Goal: Task Accomplishment & Management: Manage account settings

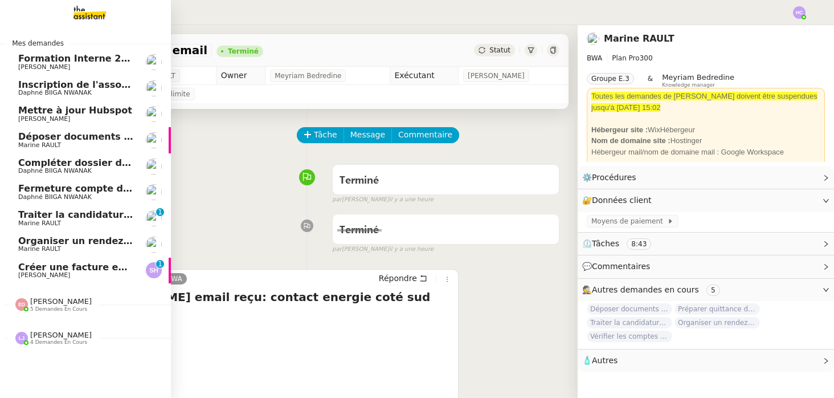
click at [52, 268] on span "Créer une facture en anglais immédiatement" at bounding box center [133, 266] width 231 height 11
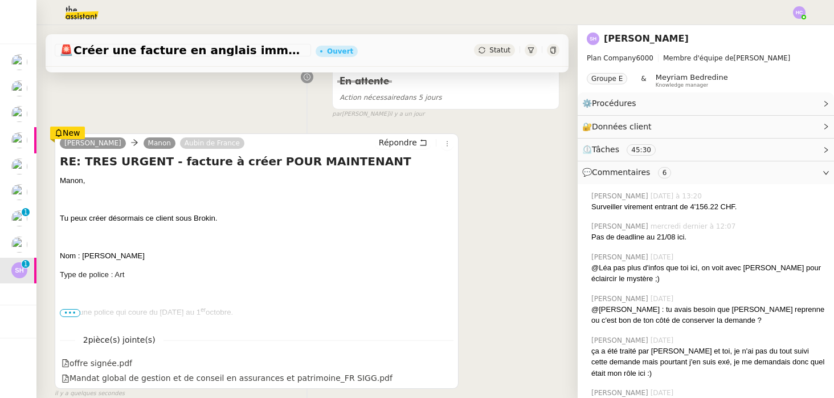
scroll to position [201, 0]
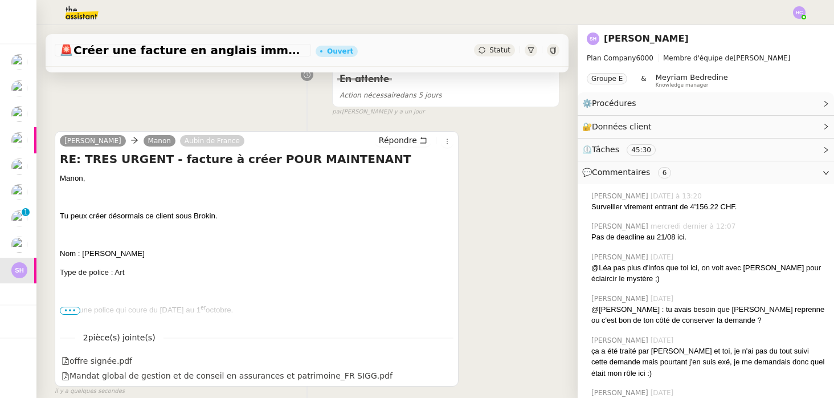
click at [71, 311] on span "•••" at bounding box center [70, 310] width 21 height 8
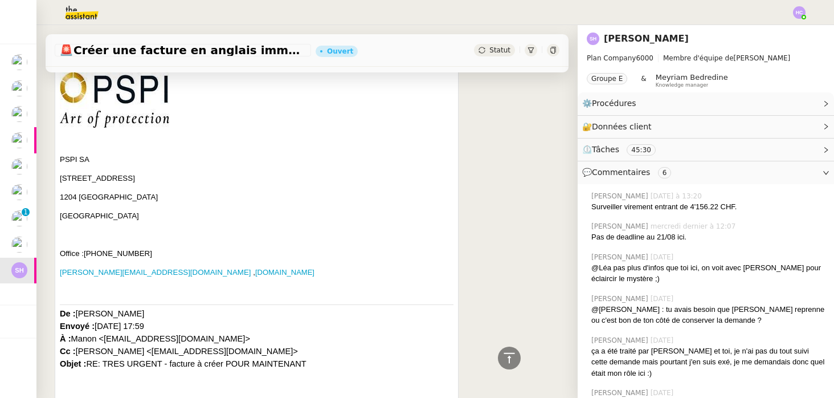
scroll to position [322, 0]
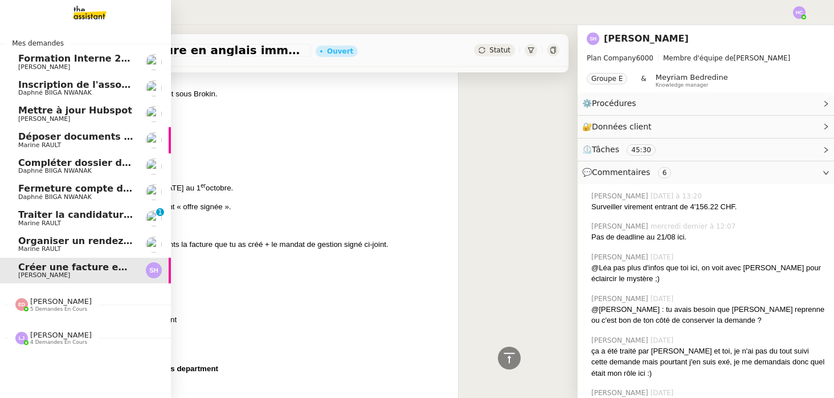
click at [28, 244] on span "Organiser un rendez-vous sur site" at bounding box center [105, 240] width 175 height 11
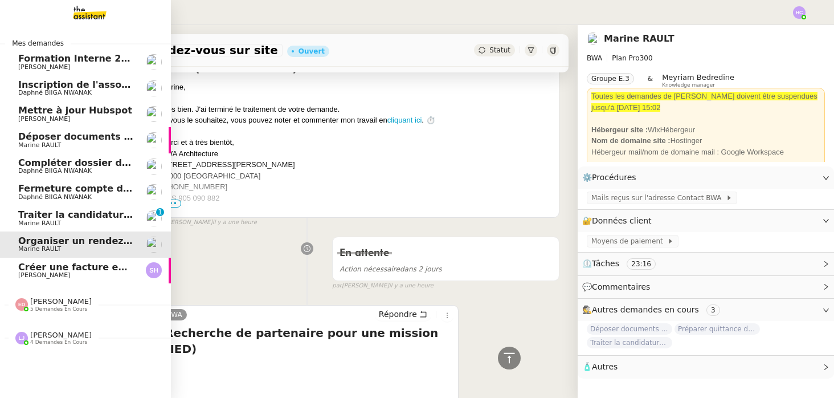
scroll to position [301, 0]
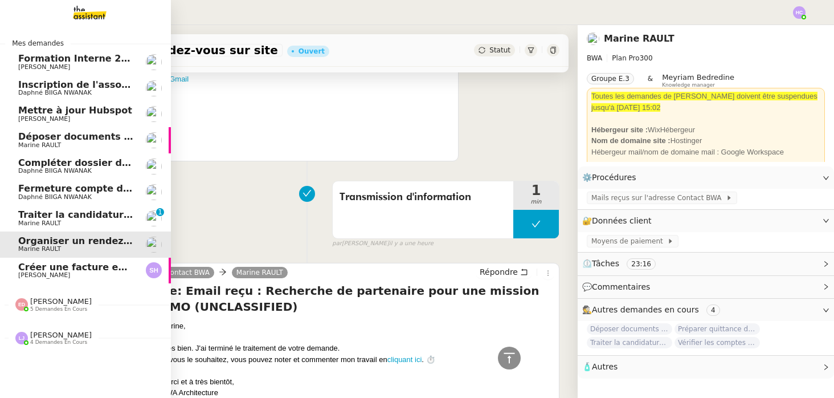
click at [39, 264] on span "Créer une facture en anglais immédiatement" at bounding box center [133, 266] width 231 height 11
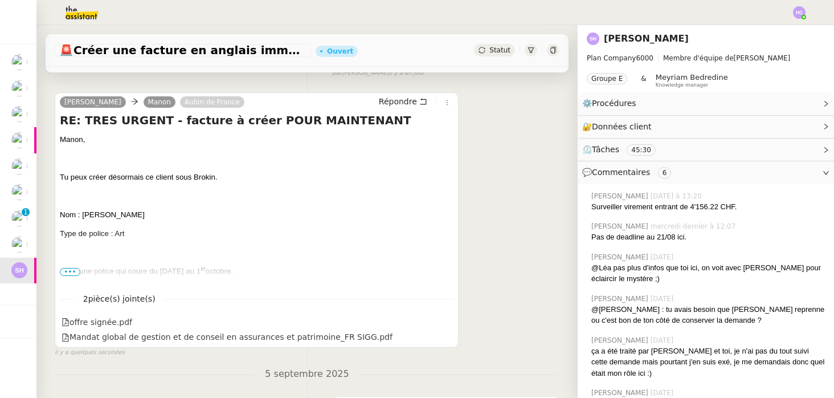
scroll to position [260, 0]
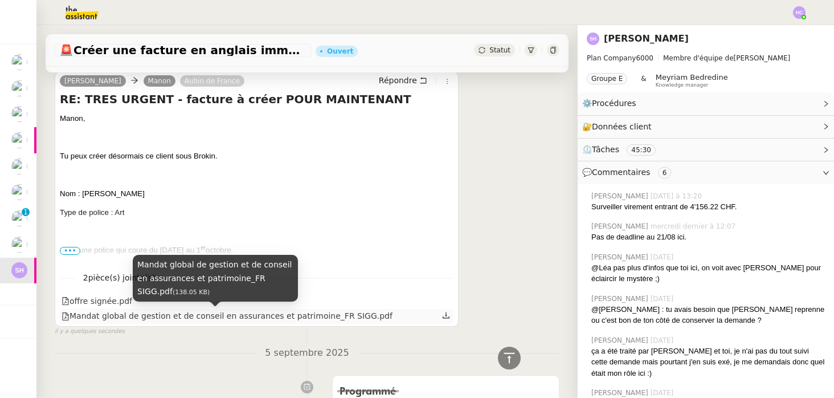
click at [207, 318] on div "Mandat global de gestion et de conseil en assurances et patrimoine_FR SIGG.pdf" at bounding box center [227, 315] width 331 height 13
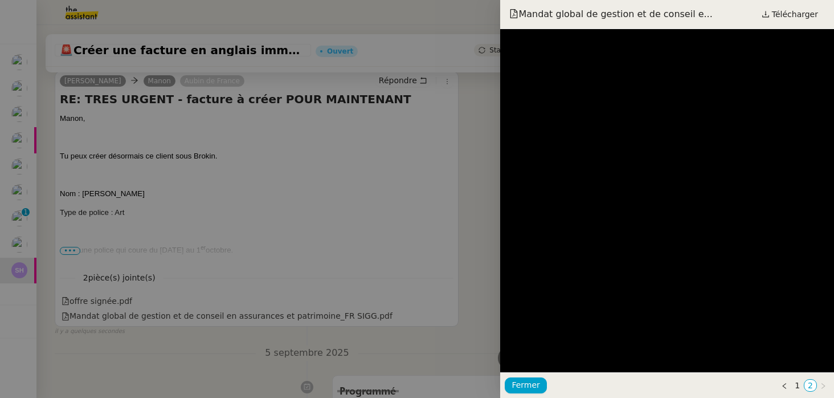
click at [220, 306] on div at bounding box center [417, 199] width 834 height 398
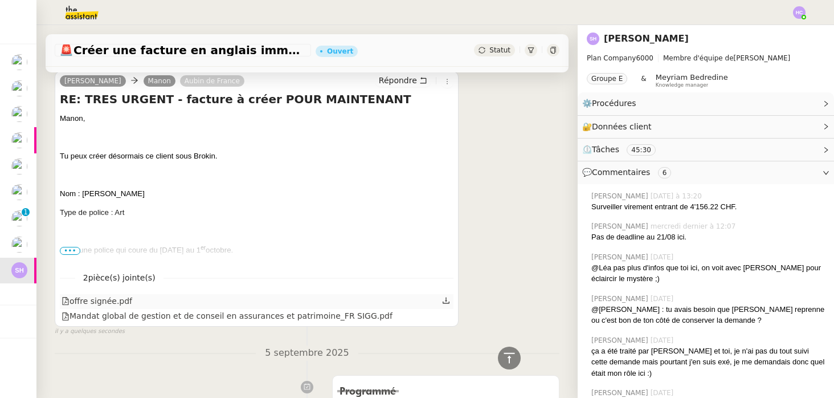
click at [216, 302] on div "offre signée.pdf" at bounding box center [257, 301] width 394 height 15
click at [100, 298] on div "offre signée.pdf" at bounding box center [97, 301] width 71 height 13
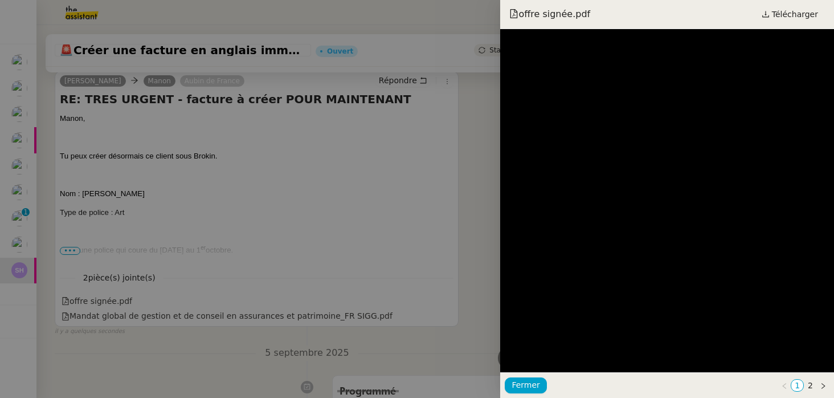
click at [300, 195] on div at bounding box center [417, 199] width 834 height 398
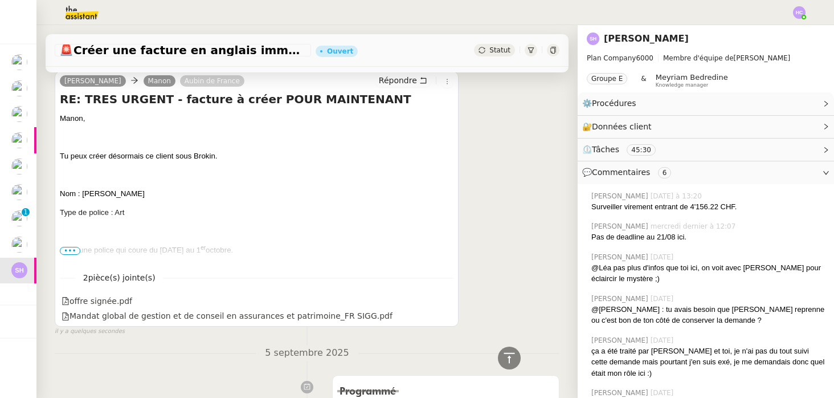
click at [72, 248] on span "•••" at bounding box center [70, 251] width 21 height 8
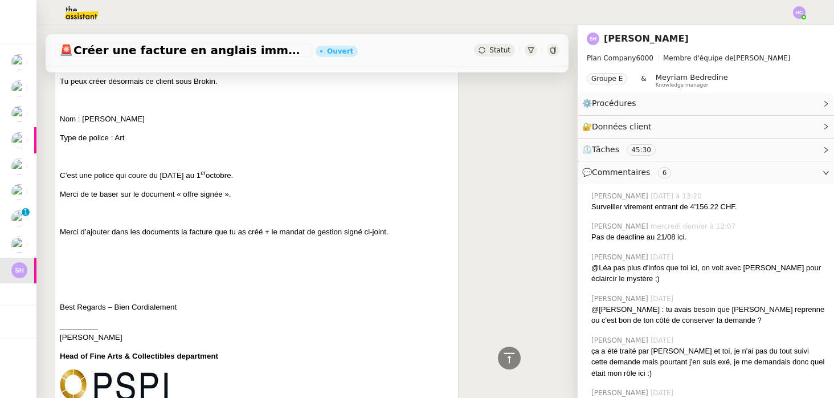
scroll to position [20, 0]
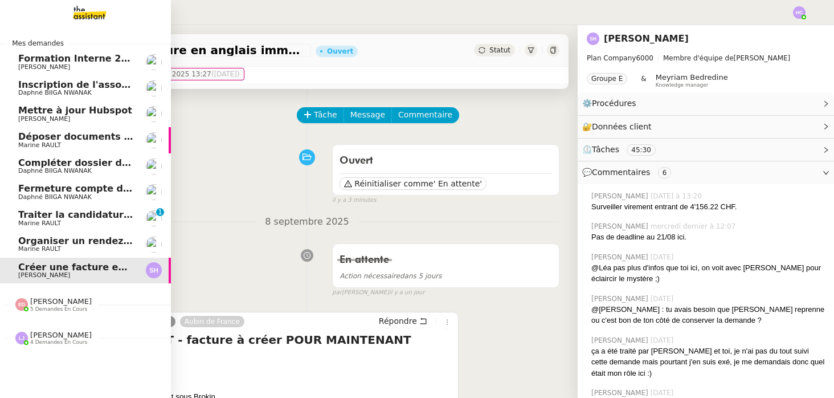
click at [39, 218] on span "Traiter la candidature de stage" at bounding box center [98, 214] width 160 height 11
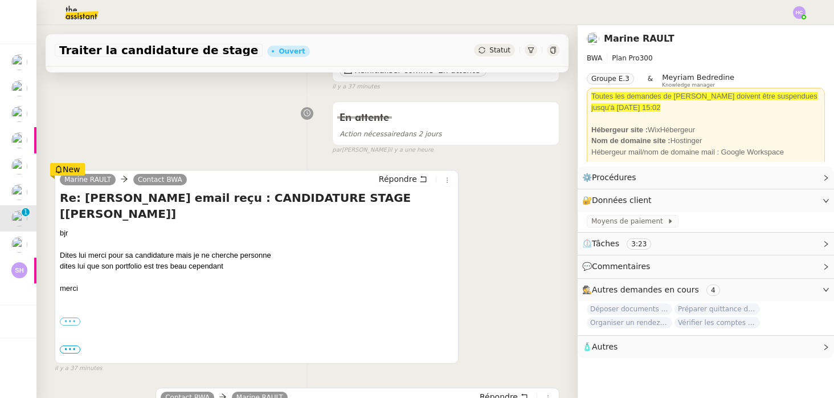
scroll to position [134, 0]
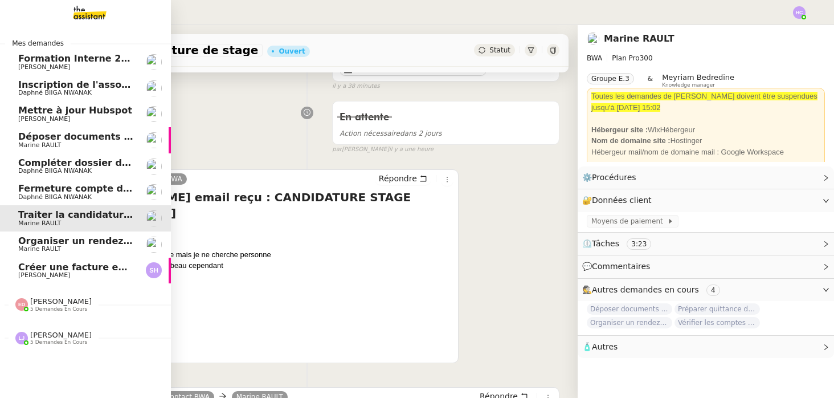
click at [48, 308] on span "5 demandes en cours" at bounding box center [58, 309] width 57 height 6
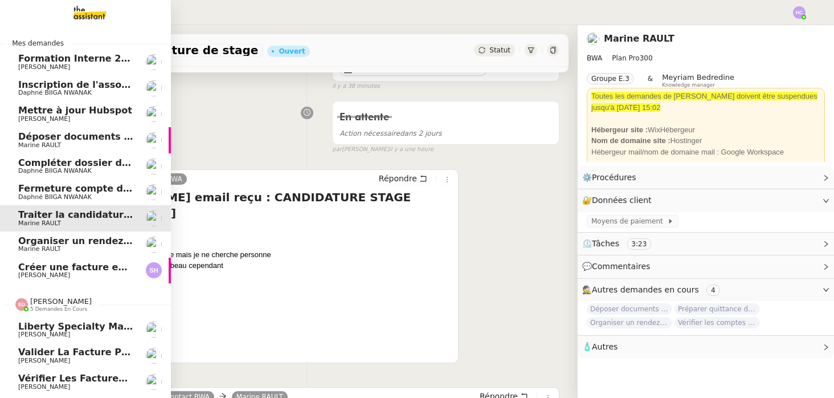
click at [51, 305] on span "[PERSON_NAME]" at bounding box center [61, 301] width 62 height 9
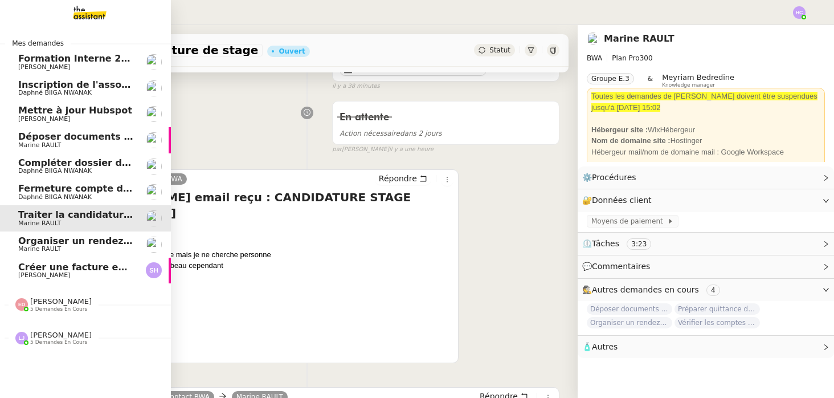
click at [49, 339] on span "5 demandes en cours" at bounding box center [58, 342] width 57 height 6
click at [104, 87] on span "Inscription de l'association à la [GEOGRAPHIC_DATA]" at bounding box center [153, 84] width 270 height 11
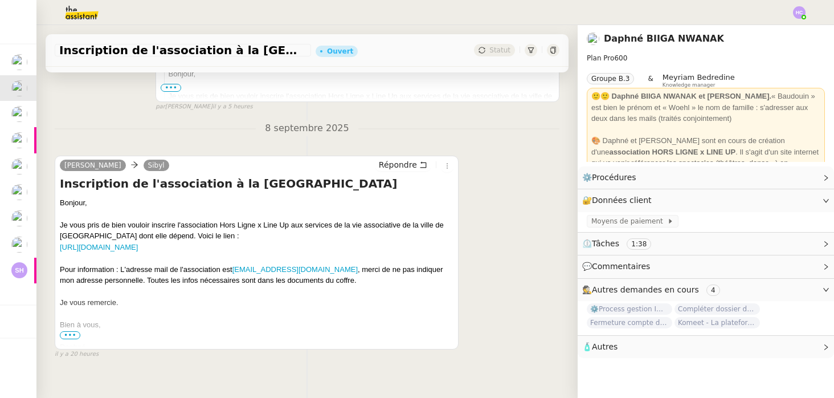
scroll to position [353, 0]
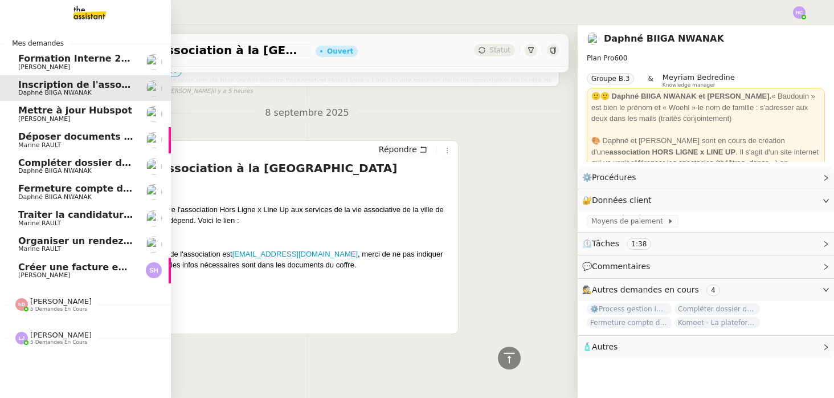
click at [43, 117] on span "[PERSON_NAME]" at bounding box center [44, 118] width 52 height 7
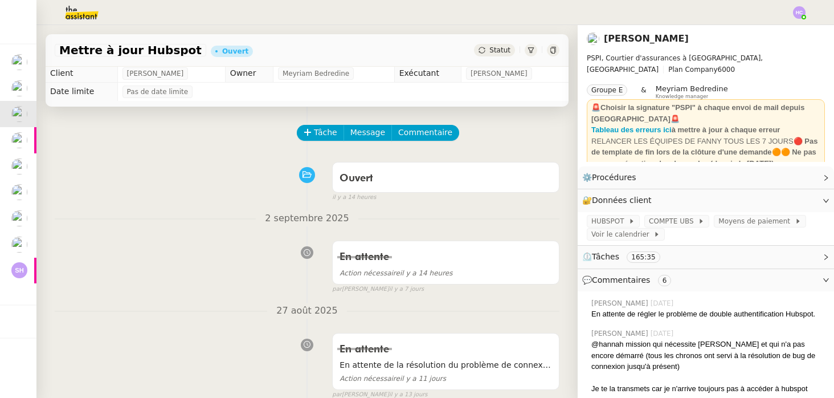
scroll to position [3, 0]
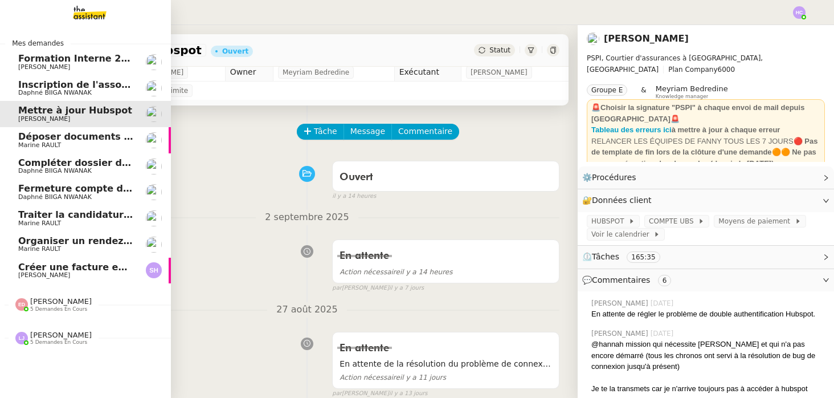
click at [24, 138] on span "Déposer documents sur espace OPCO" at bounding box center [114, 136] width 193 height 11
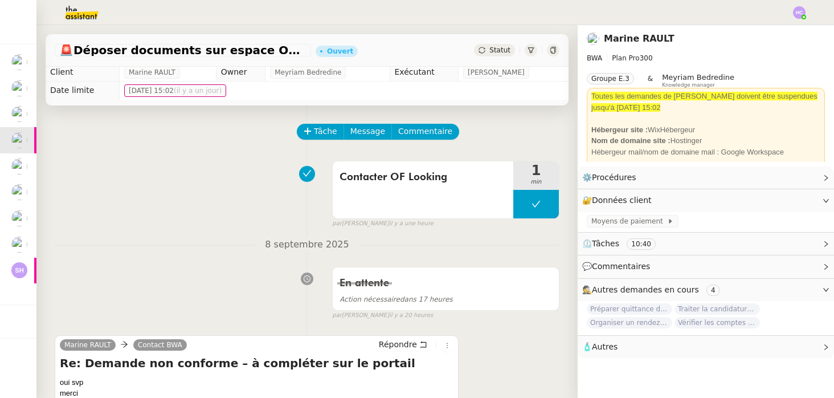
click at [795, 13] on img at bounding box center [799, 12] width 13 height 13
click at [771, 31] on li "Suivi" at bounding box center [768, 32] width 74 height 16
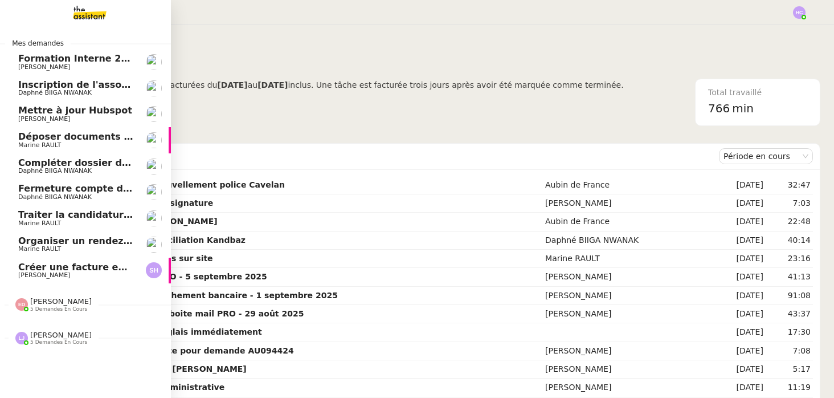
click at [64, 236] on span "Organiser un rendez-vous sur site" at bounding box center [105, 240] width 175 height 11
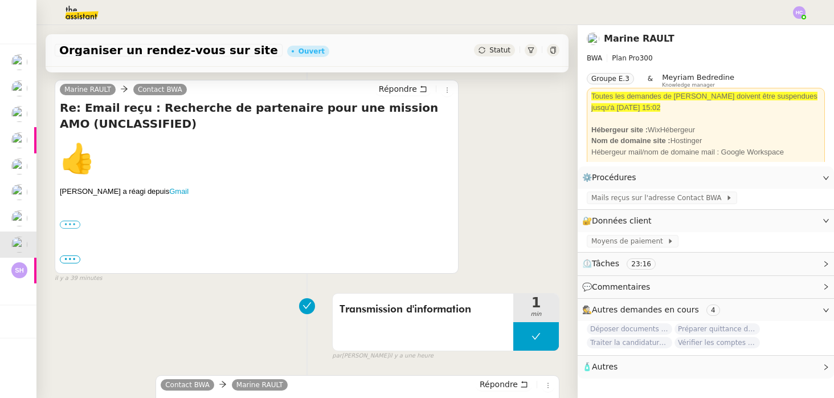
scroll to position [49, 0]
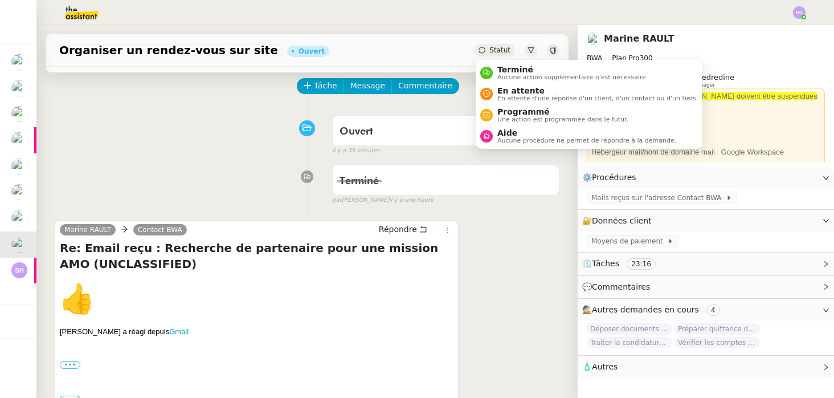
click at [501, 48] on span "Statut" at bounding box center [499, 50] width 21 height 8
click at [502, 71] on span "Terminé" at bounding box center [572, 69] width 150 height 9
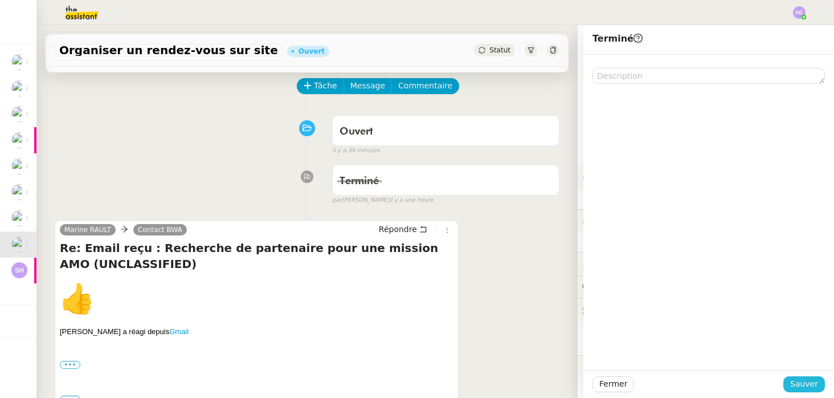
click at [809, 387] on span "Sauver" at bounding box center [804, 383] width 28 height 13
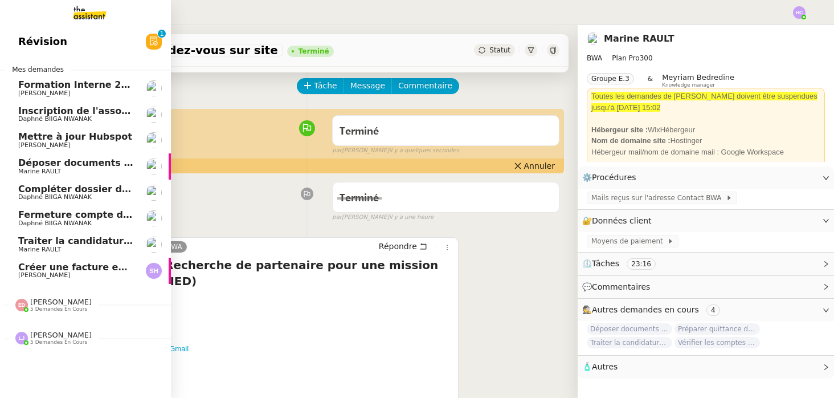
click at [76, 269] on span "Créer une facture en anglais immédiatement" at bounding box center [133, 266] width 231 height 11
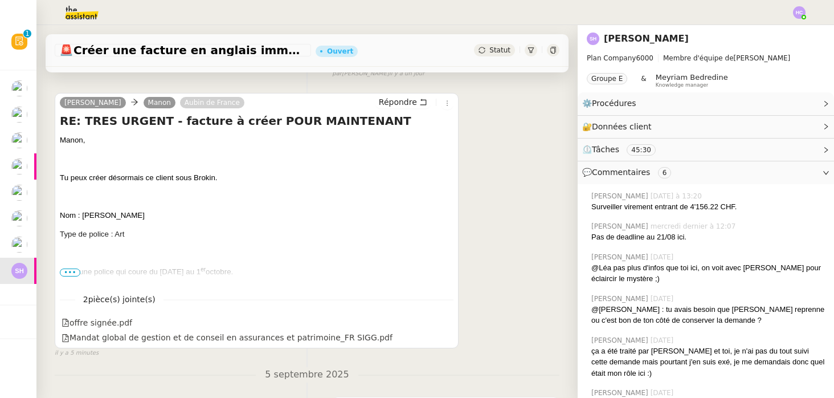
scroll to position [255, 0]
